Goal: Task Accomplishment & Management: Manage account settings

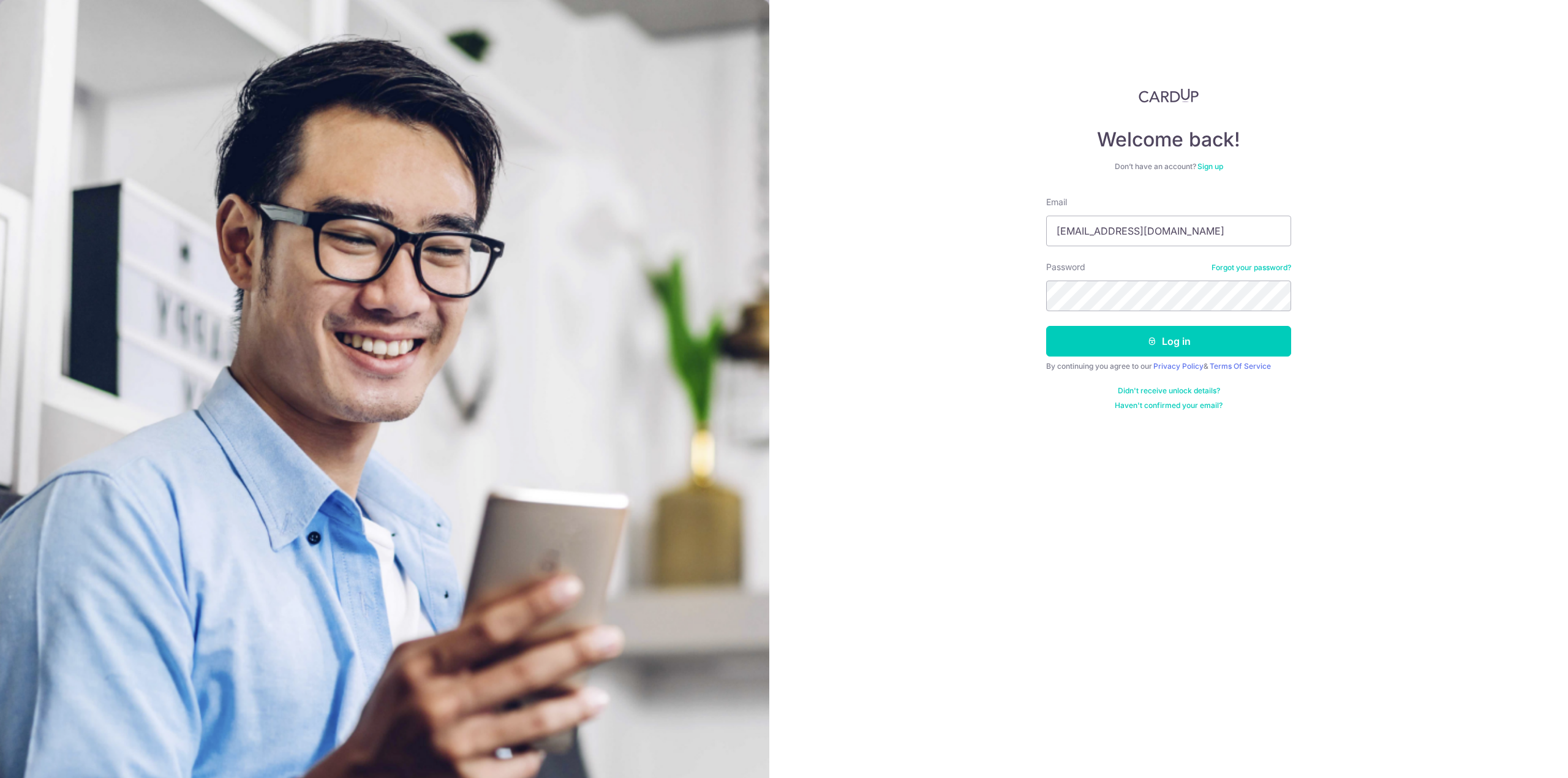
type input "[EMAIL_ADDRESS][DOMAIN_NAME]"
click at [1149, 344] on button "Log in" at bounding box center [1168, 341] width 245 height 30
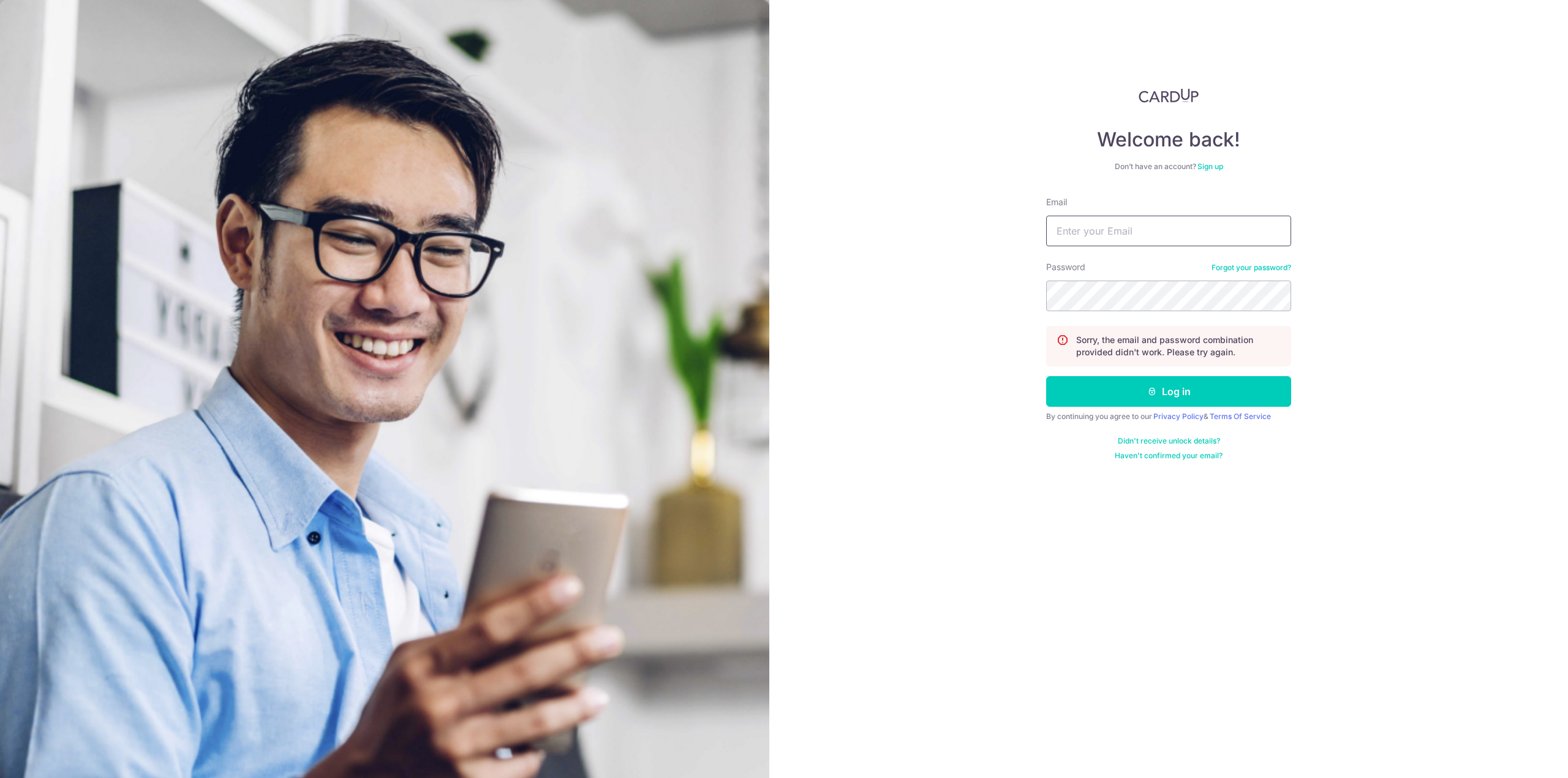
click at [1088, 218] on input "Email" at bounding box center [1168, 231] width 245 height 30
type input "wen.jingggz@gmail.com"
click at [1235, 391] on button "Log in" at bounding box center [1168, 391] width 245 height 30
click at [1184, 231] on input "Email" at bounding box center [1168, 231] width 245 height 30
type input "wen.jingggz@gmail.com"
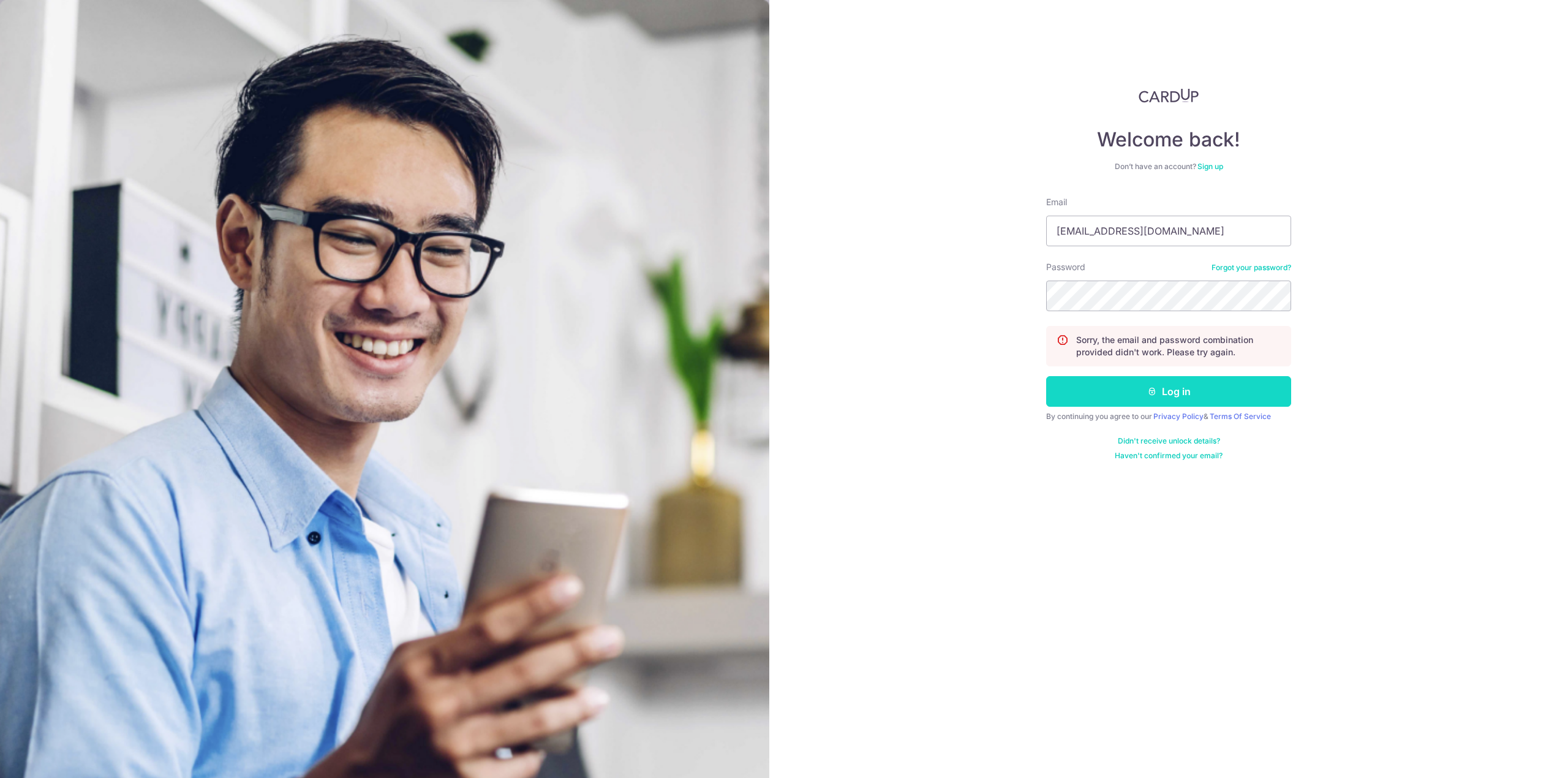
click at [1242, 396] on button "Log in" at bounding box center [1168, 391] width 245 height 30
click at [1148, 233] on input "Email" at bounding box center [1168, 231] width 245 height 30
type input "W"
type input "wen.jingggz@gmail.com"
click at [1206, 395] on button "Log in" at bounding box center [1168, 391] width 245 height 30
